Goal: Task Accomplishment & Management: Manage account settings

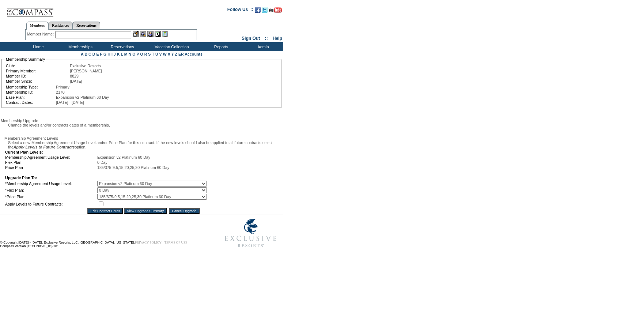
click at [122, 203] on table "Current Plan Levels: Membership Agreement Usage Level: Expansion v2 Platinum 60…" at bounding box center [105, 178] width 203 height 59
click at [127, 186] on select "Evolution v10.07 RI Term Bundle Legacy v1 Silver Legacy v1 Gold Legacy v1 Plati…" at bounding box center [152, 184] width 110 height 6
select select "259"
click at [102, 186] on select "Evolution v10.07 RI Term Bundle Legacy v1 Silver Legacy v1 Gold Legacy v1 Plati…" at bounding box center [152, 184] width 110 height 6
click at [103, 206] on input "checkbox" at bounding box center [101, 203] width 5 height 5
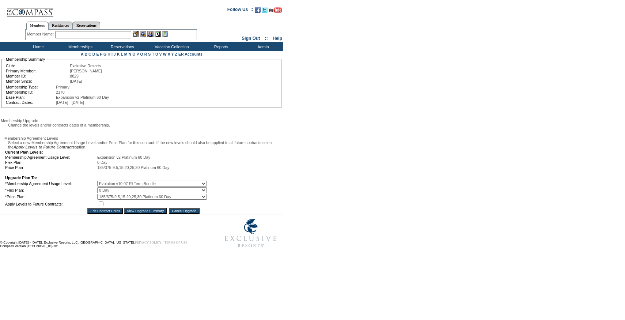
checkbox input "true"
click at [115, 200] on select "Select Price Plan 129-12.9 RI Term Bundle" at bounding box center [152, 197] width 110 height 6
select select "325"
click at [102, 200] on select "Select Price Plan 129-12.9 RI Term Bundle" at bounding box center [152, 197] width 110 height 6
click at [110, 214] on input "Edit Contract Dates" at bounding box center [104, 211] width 35 height 6
